Goal: Navigation & Orientation: Find specific page/section

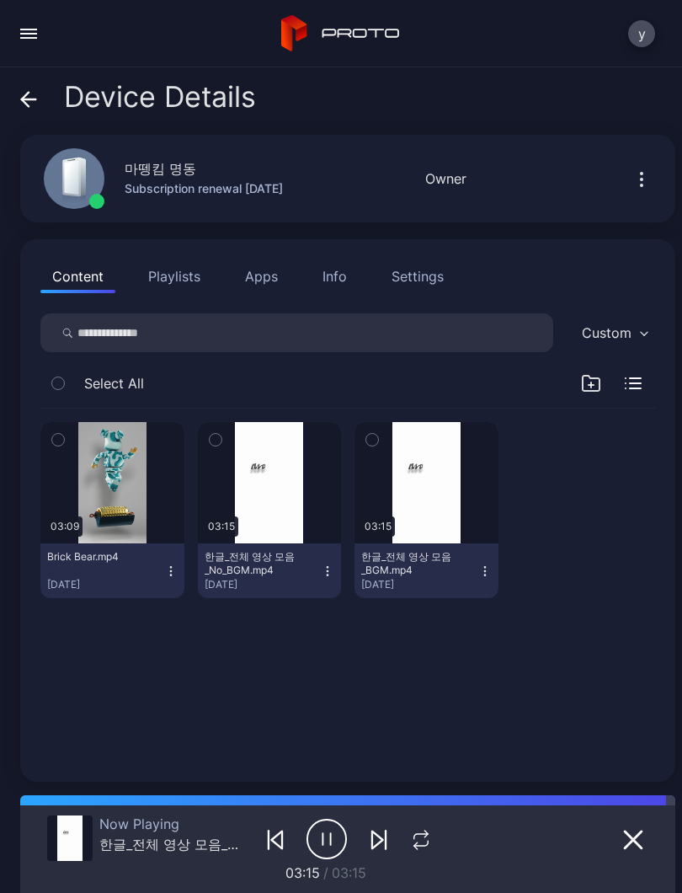
click at [317, 836] on icon "button" at bounding box center [327, 839] width 40 height 42
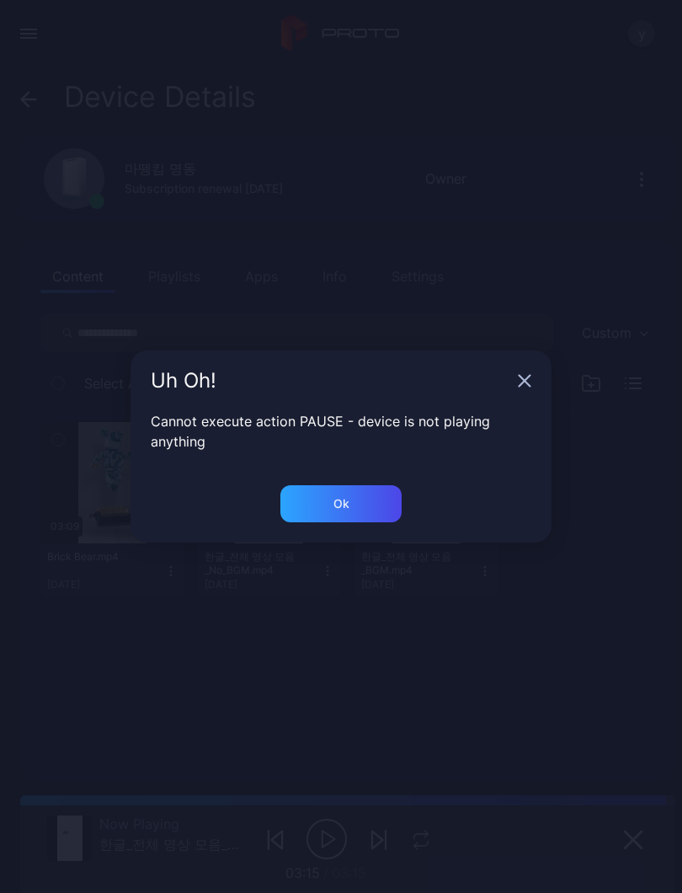
click at [521, 377] on icon "button" at bounding box center [525, 381] width 11 height 11
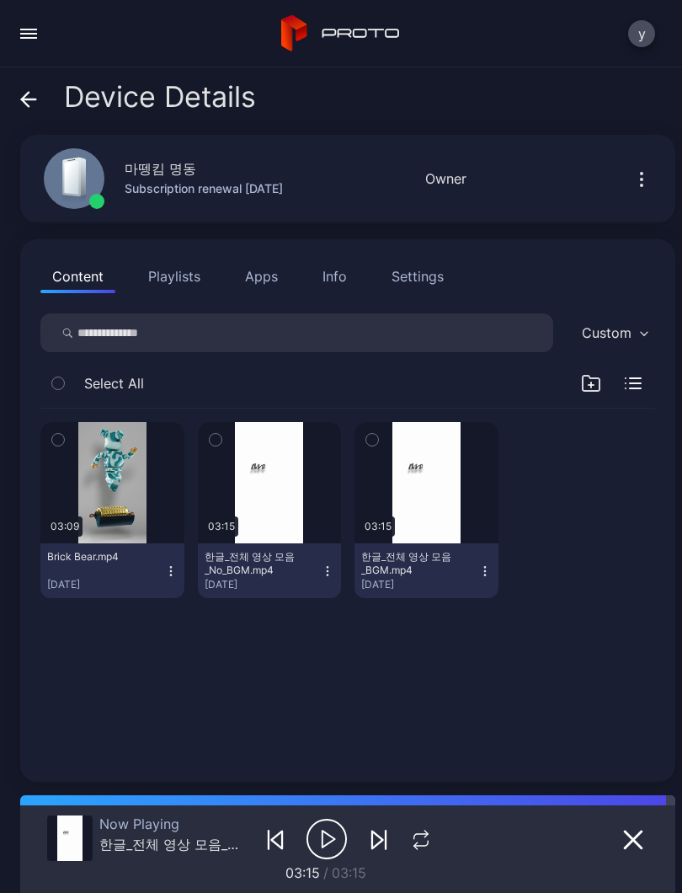
click at [32, 97] on icon at bounding box center [28, 99] width 17 height 17
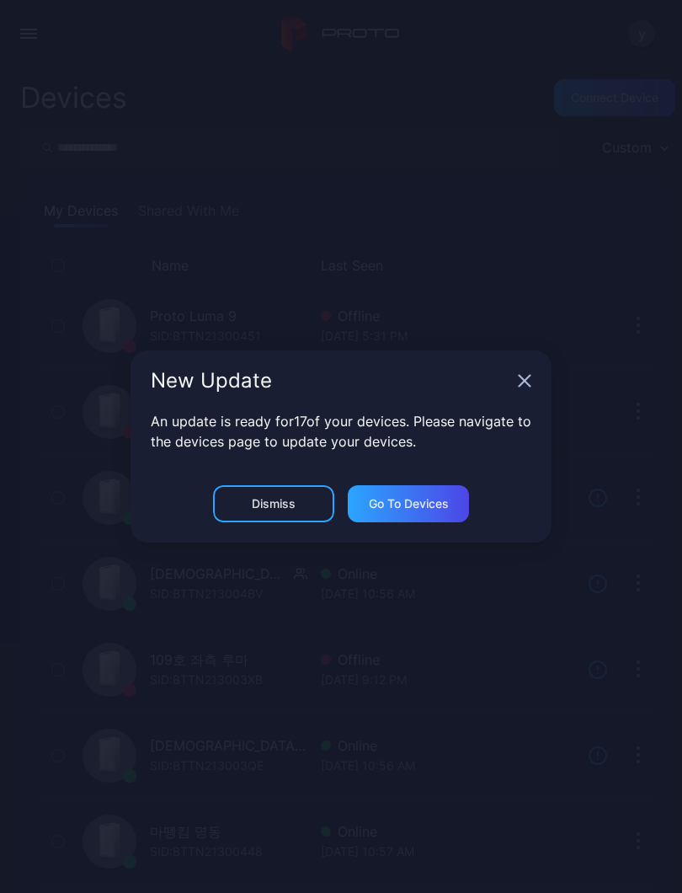
click at [531, 383] on icon "button" at bounding box center [524, 380] width 13 height 13
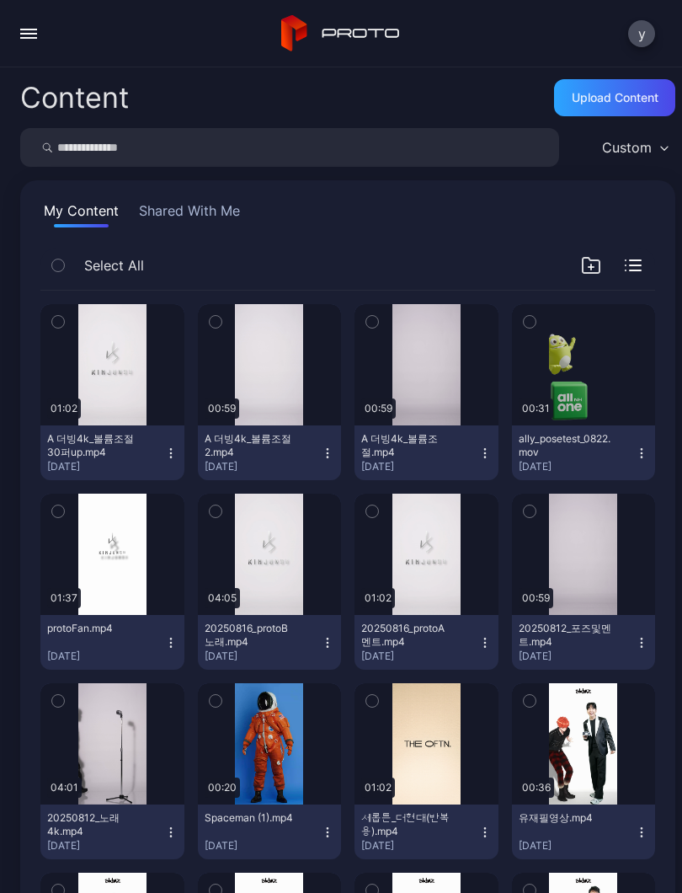
click at [40, 31] on button "button" at bounding box center [29, 34] width 34 height 34
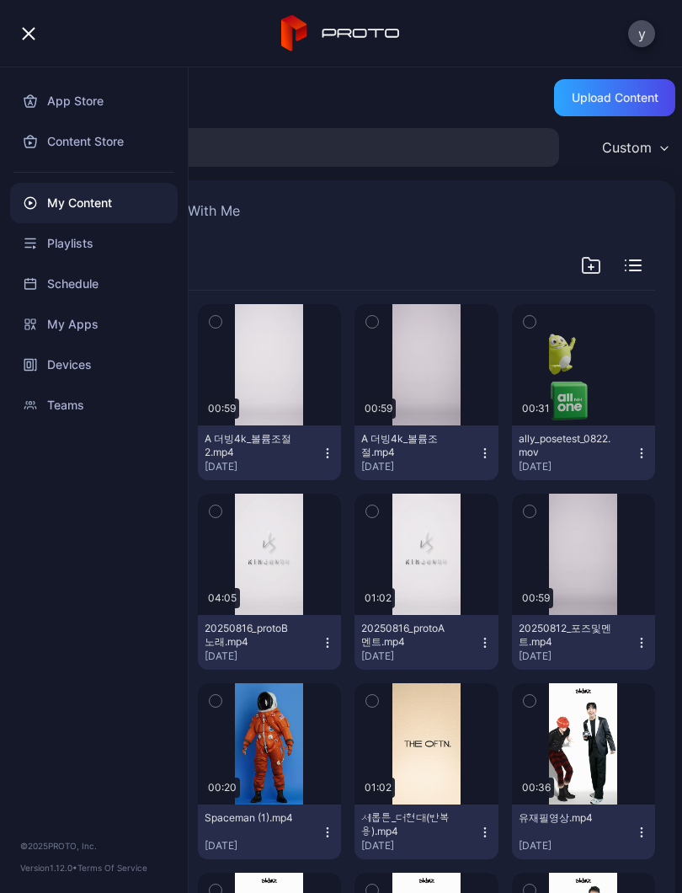
click at [102, 364] on div "Devices" at bounding box center [94, 364] width 168 height 40
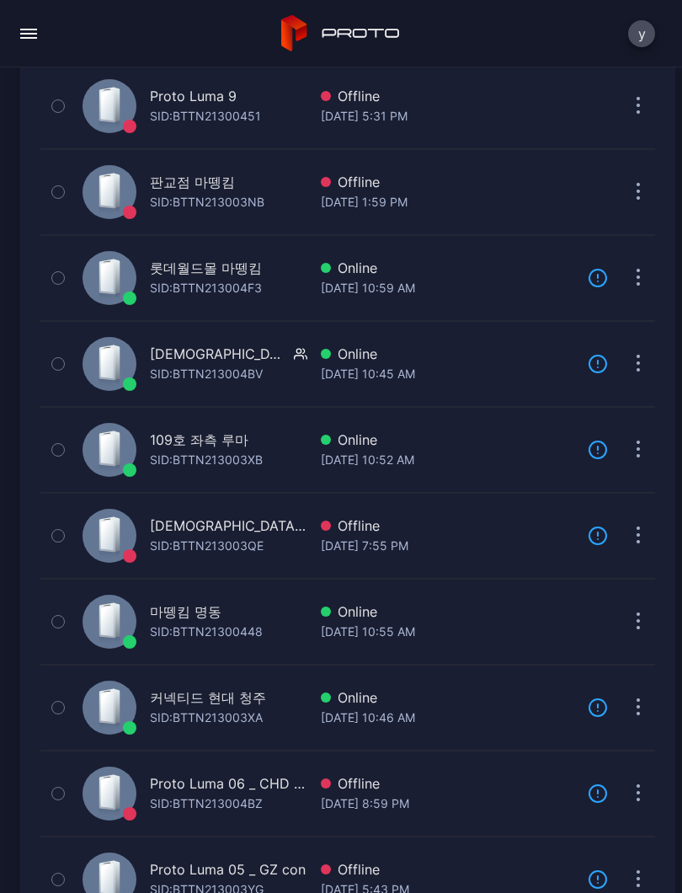
scroll to position [224, 0]
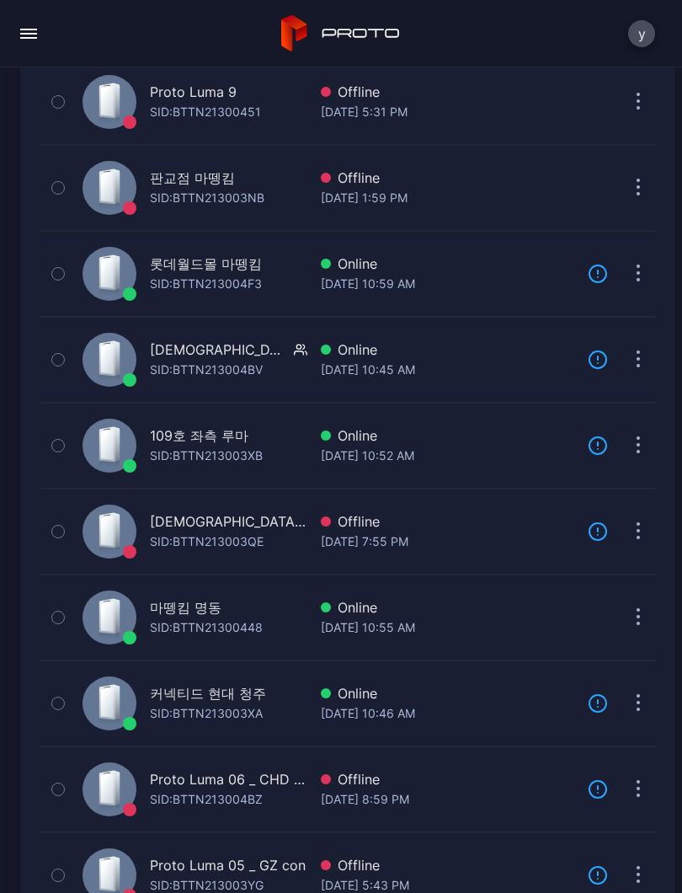
click at [259, 612] on div "마뗑킴 명동" at bounding box center [206, 607] width 113 height 20
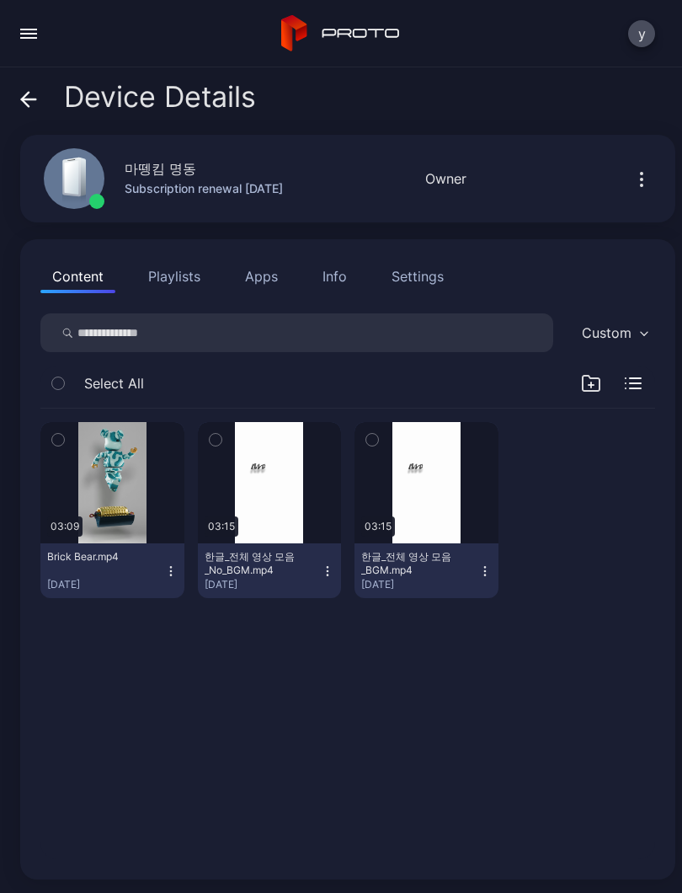
click at [285, 499] on button "button" at bounding box center [270, 482] width 144 height 121
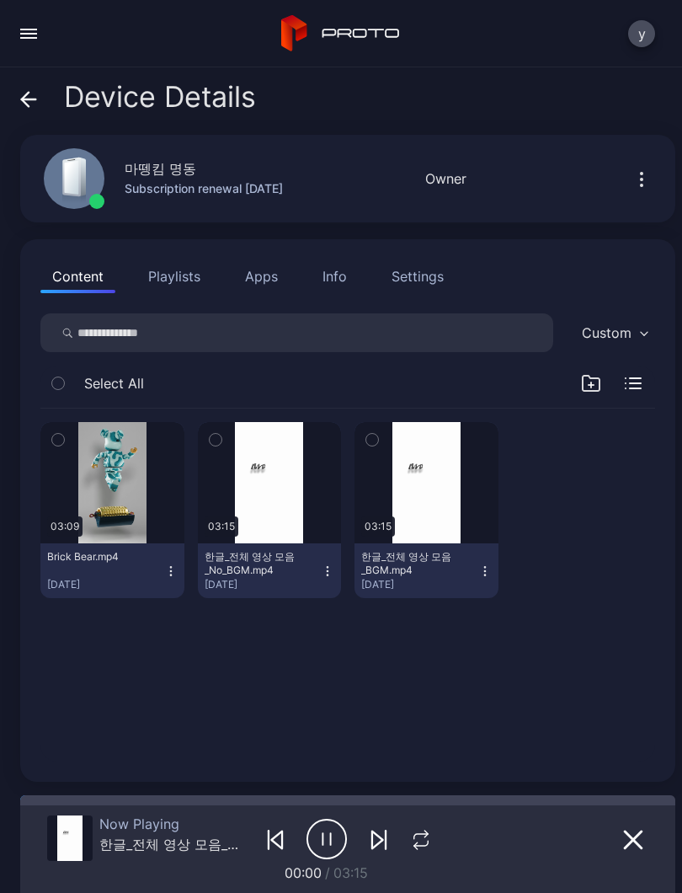
click at [418, 840] on icon "button" at bounding box center [421, 839] width 22 height 20
click at [425, 834] on icon "button" at bounding box center [421, 839] width 28 height 20
